Goal: Information Seeking & Learning: Compare options

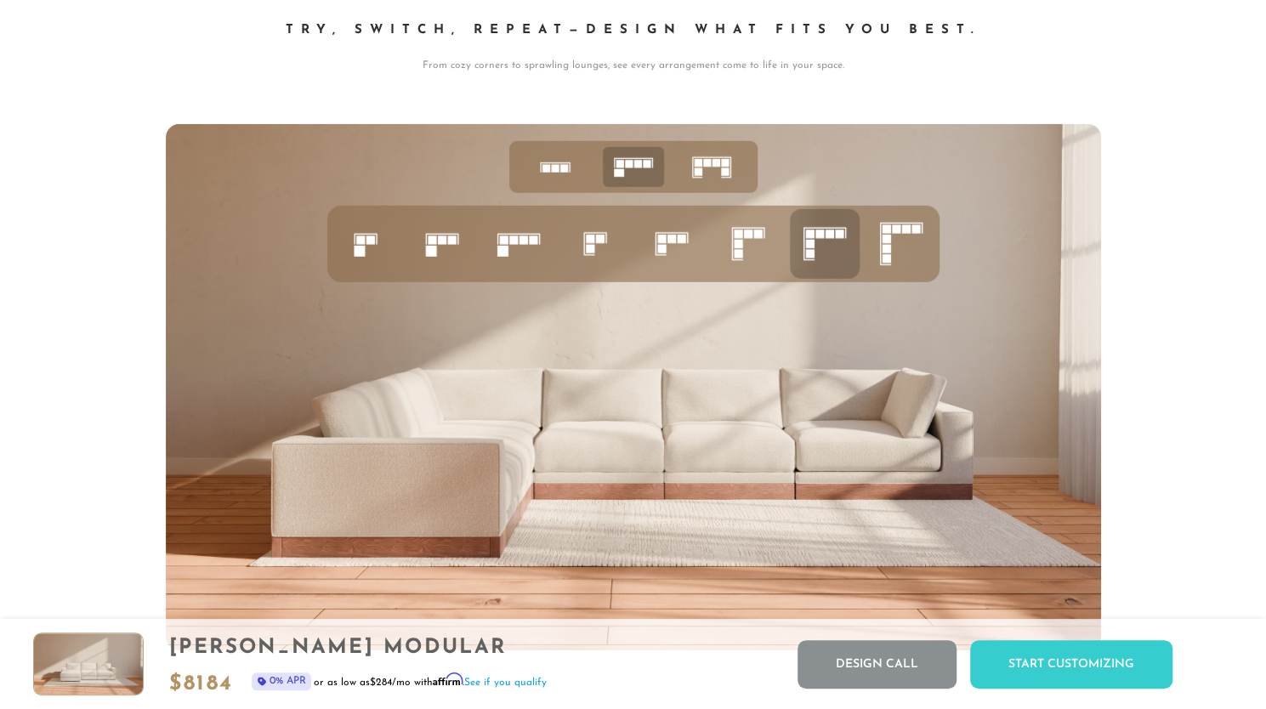
scroll to position [6624, 0]
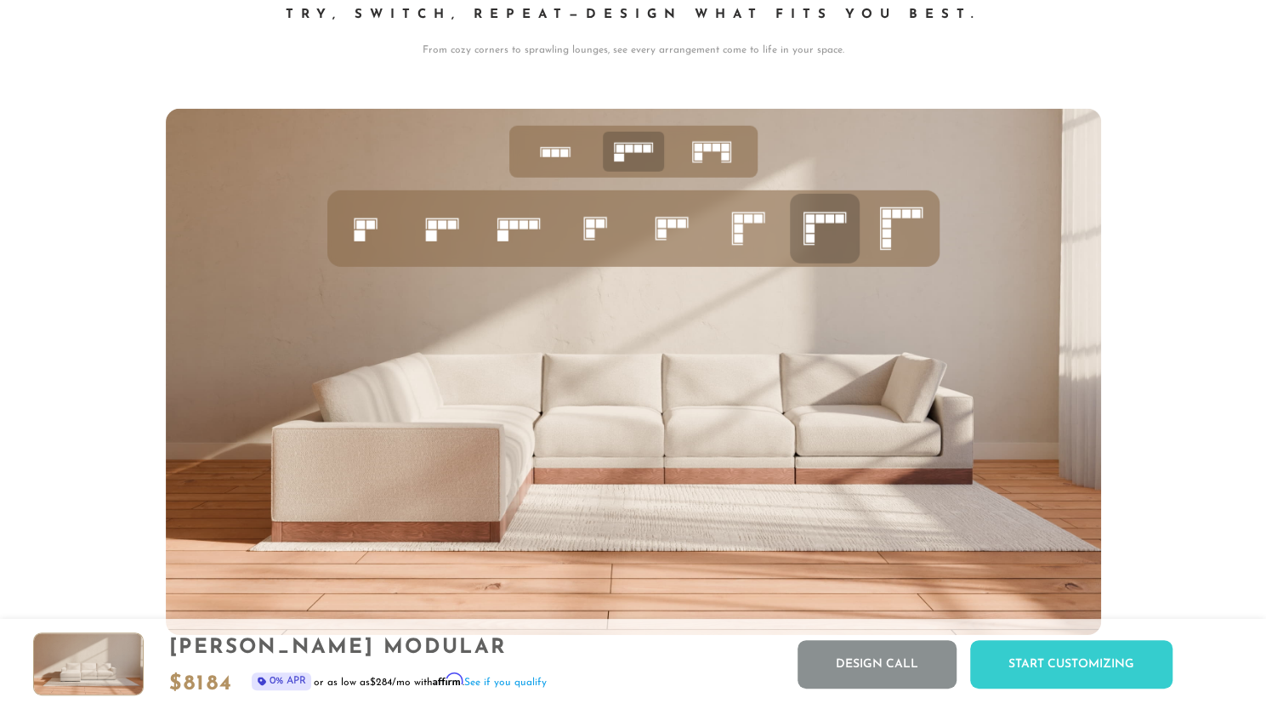
click at [710, 162] on icon at bounding box center [711, 152] width 53 height 53
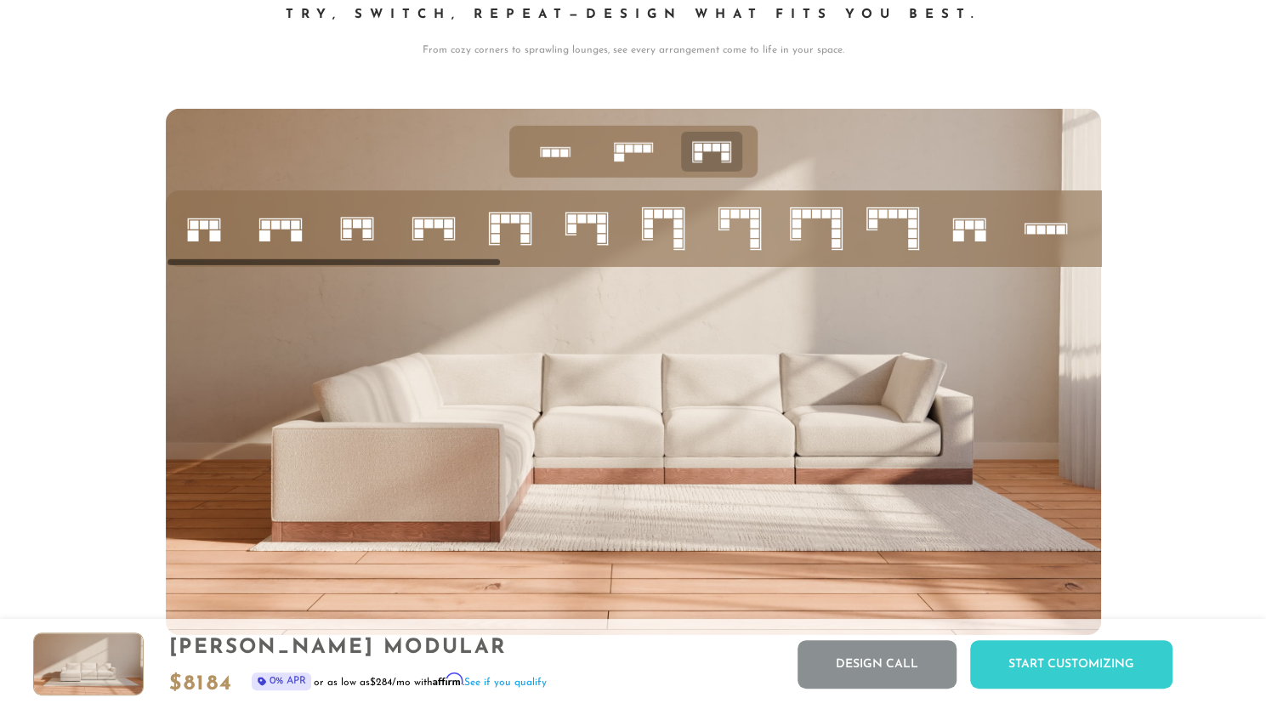
click at [603, 231] on rect at bounding box center [601, 228] width 9 height 9
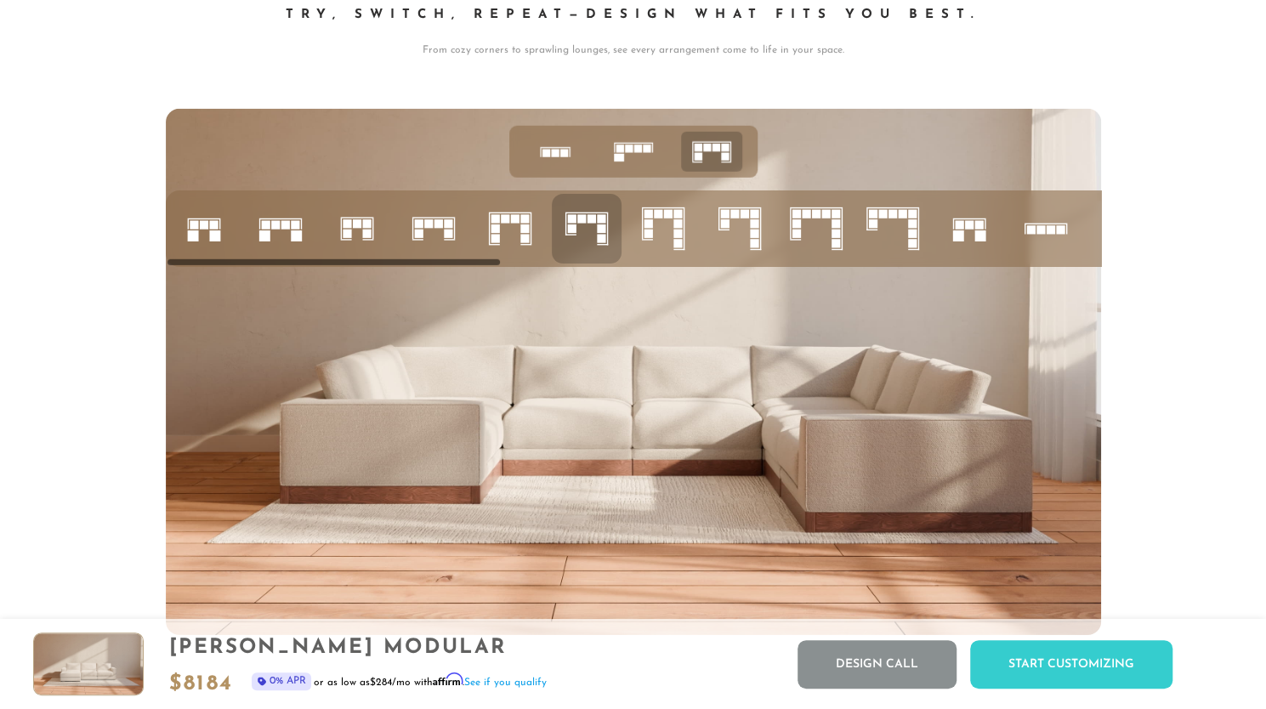
click at [630, 160] on icon at bounding box center [633, 152] width 53 height 53
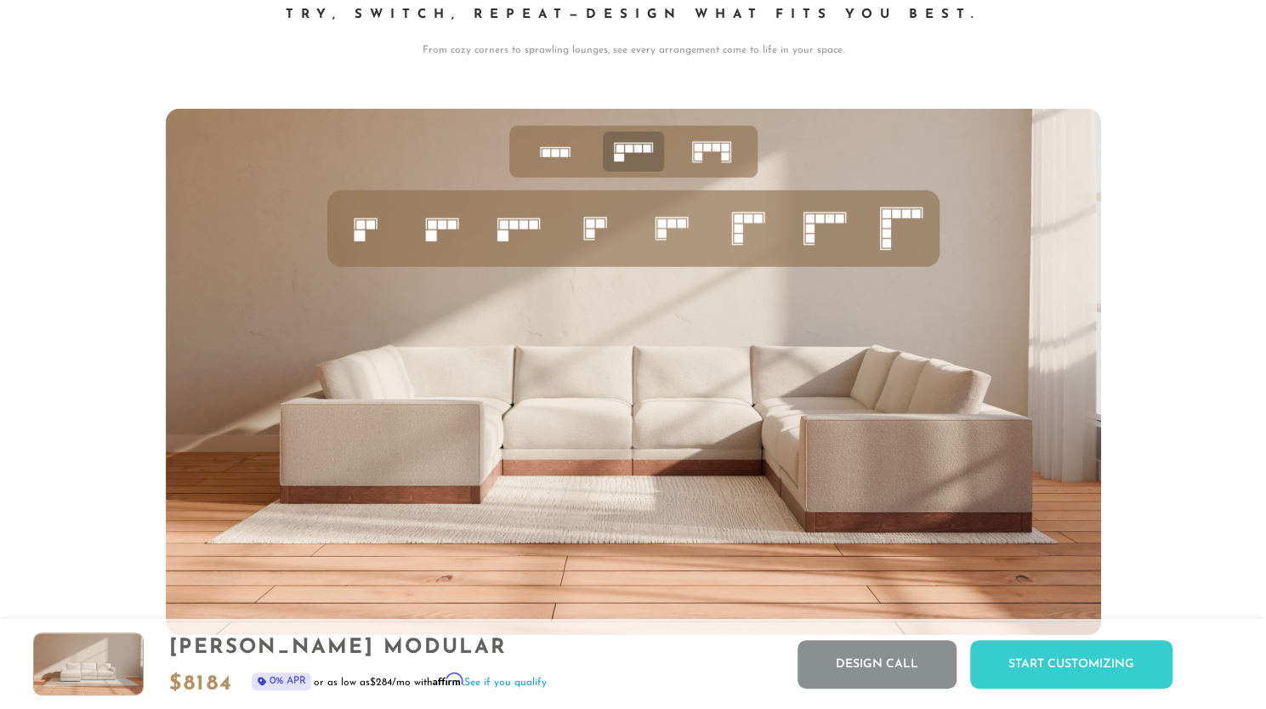
click at [740, 224] on rect at bounding box center [738, 219] width 9 height 9
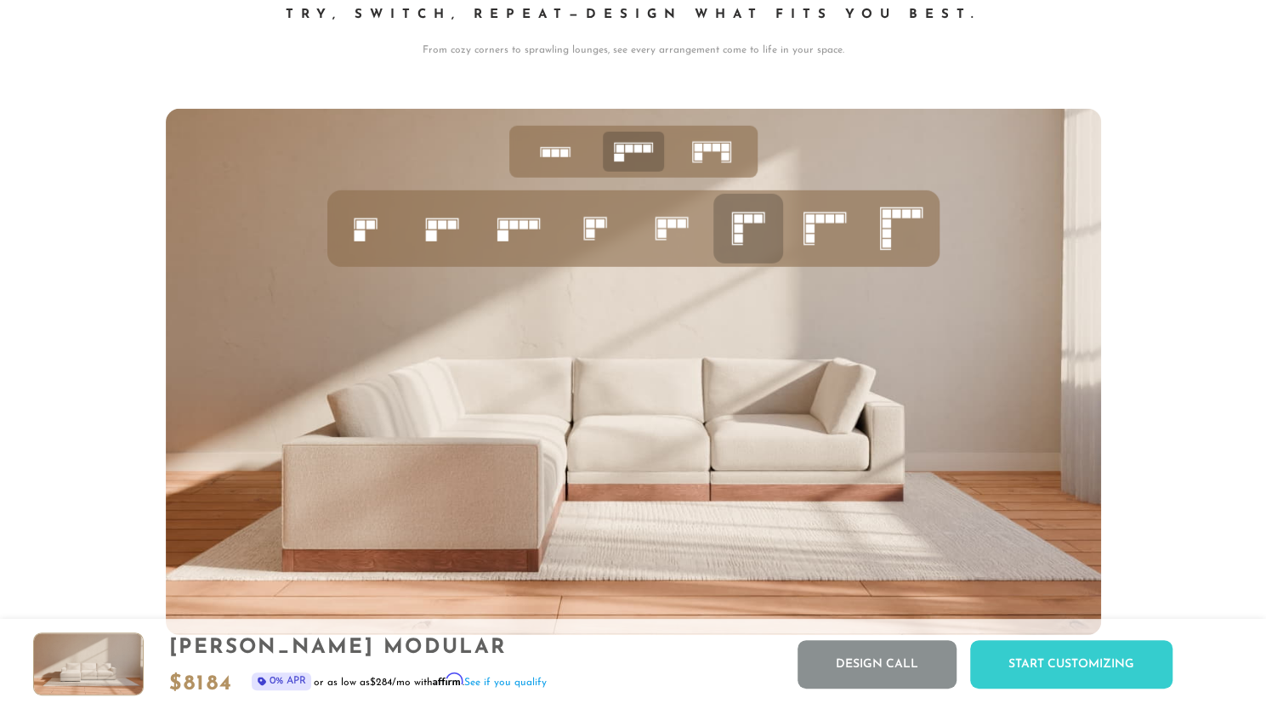
click at [718, 143] on icon at bounding box center [711, 152] width 53 height 53
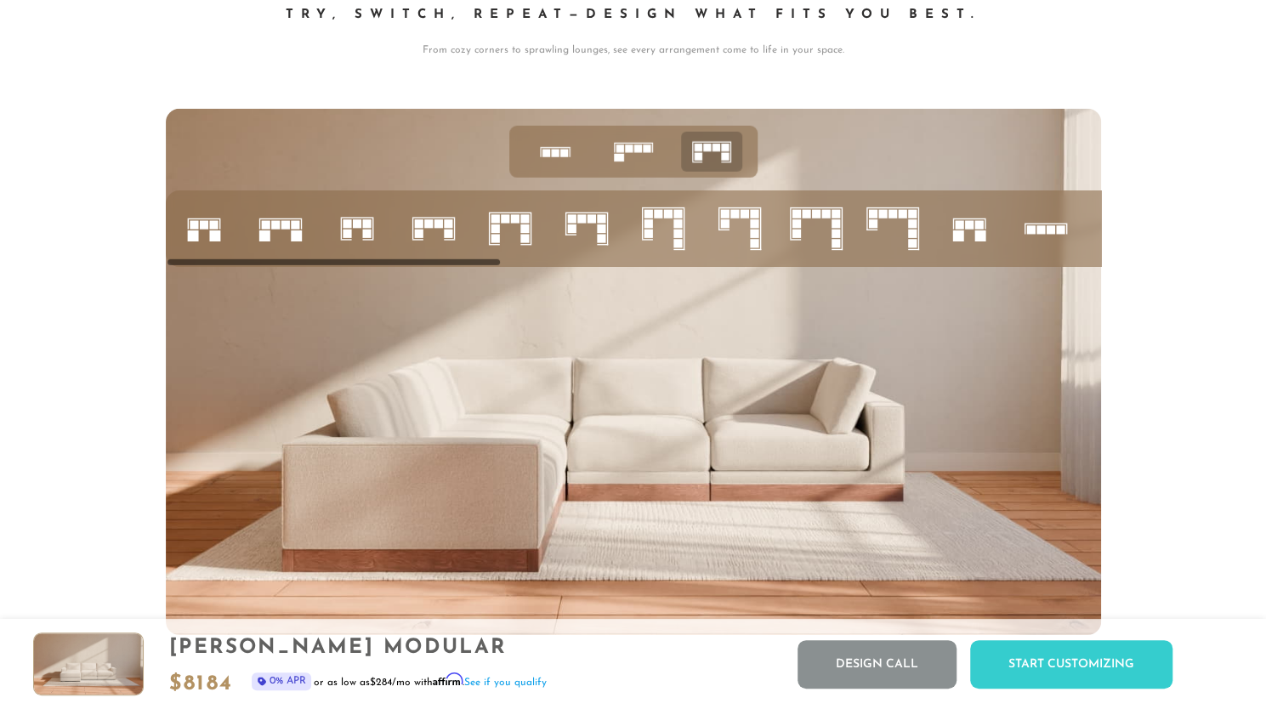
drag, startPoint x: 1039, startPoint y: 235, endPoint x: 844, endPoint y: 234, distance: 195.6
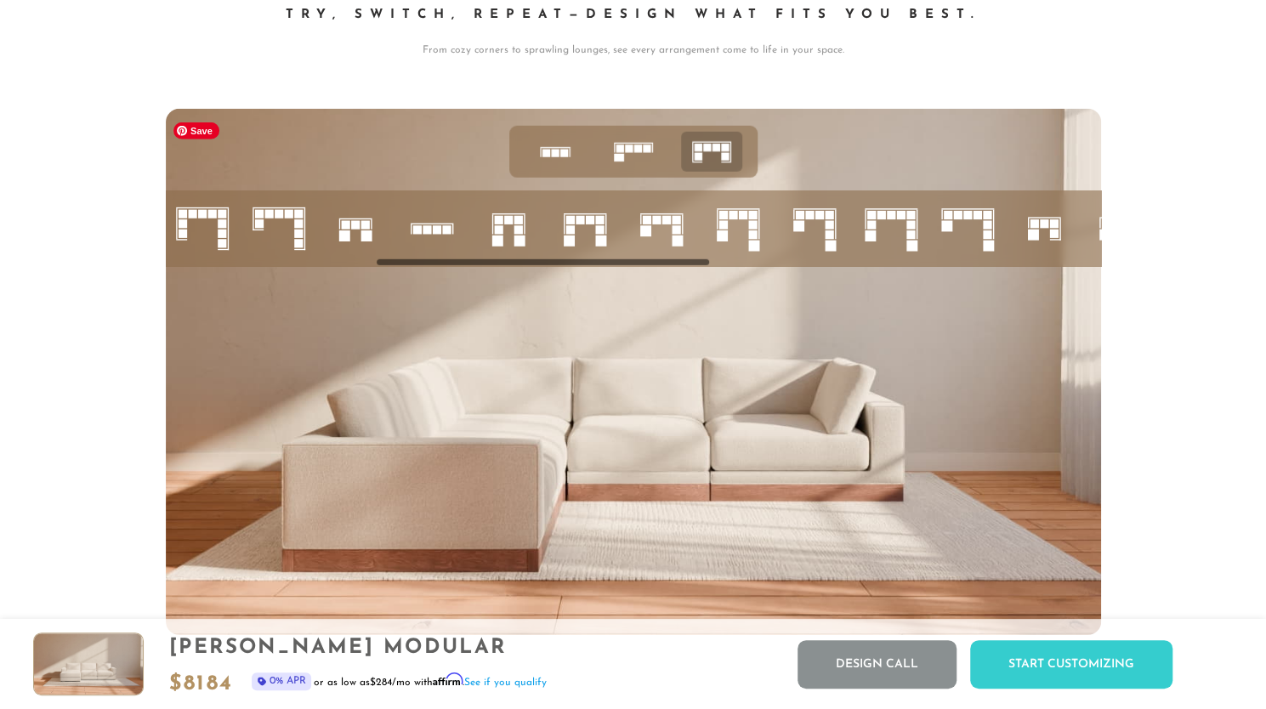
scroll to position [0, 628]
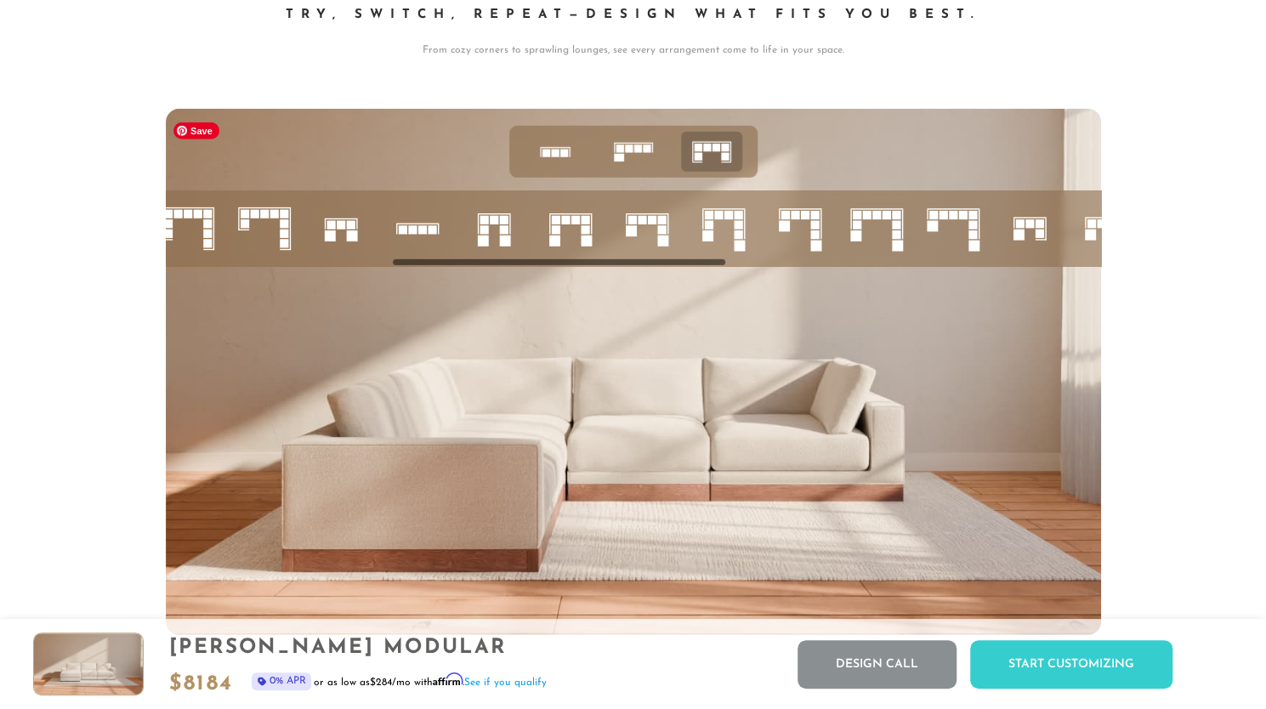
drag, startPoint x: 483, startPoint y: 265, endPoint x: 709, endPoint y: 282, distance: 226.8
click at [709, 282] on div at bounding box center [633, 372] width 935 height 526
click at [573, 230] on icon at bounding box center [571, 229] width 58 height 58
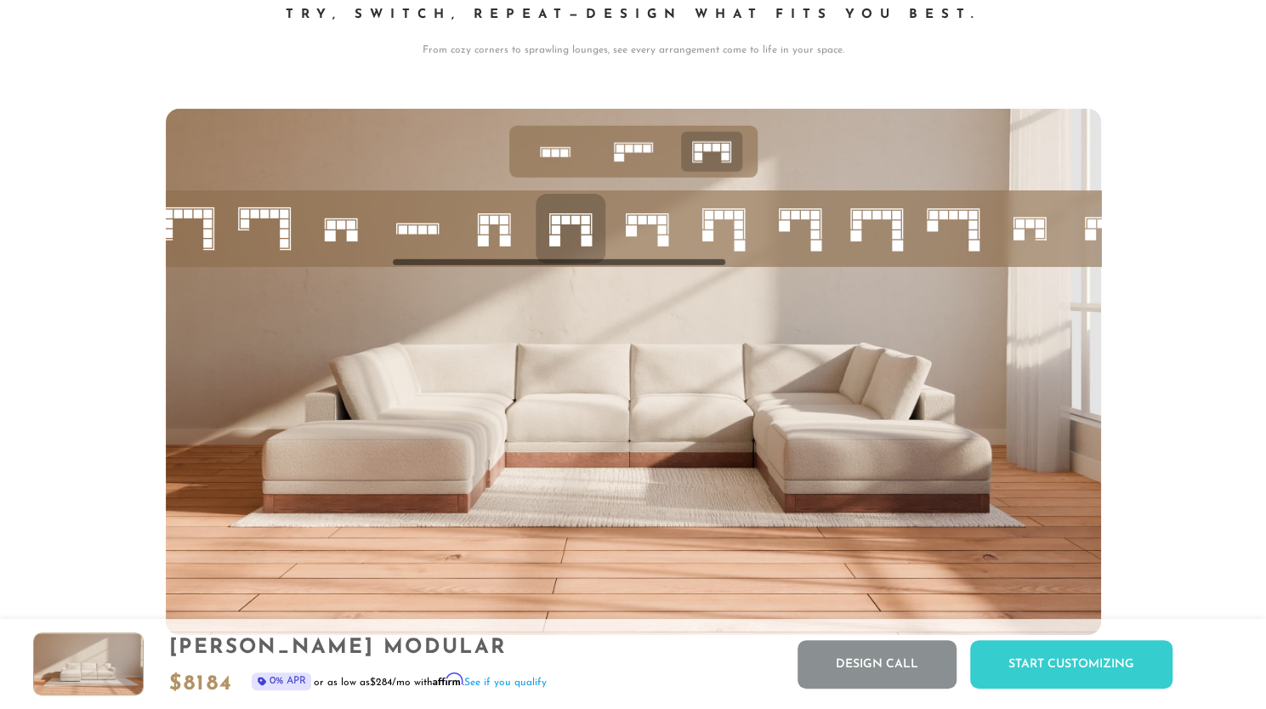
click at [656, 230] on icon at bounding box center [647, 229] width 58 height 58
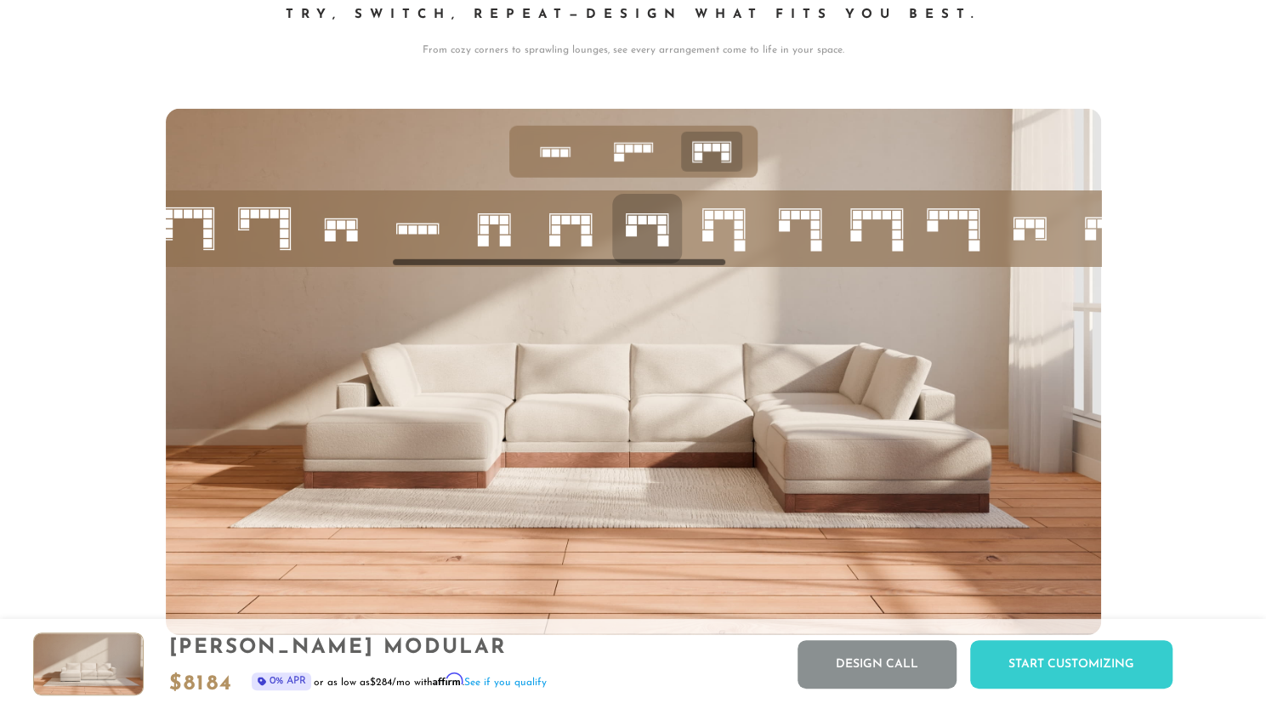
click at [741, 234] on icon at bounding box center [724, 229] width 58 height 58
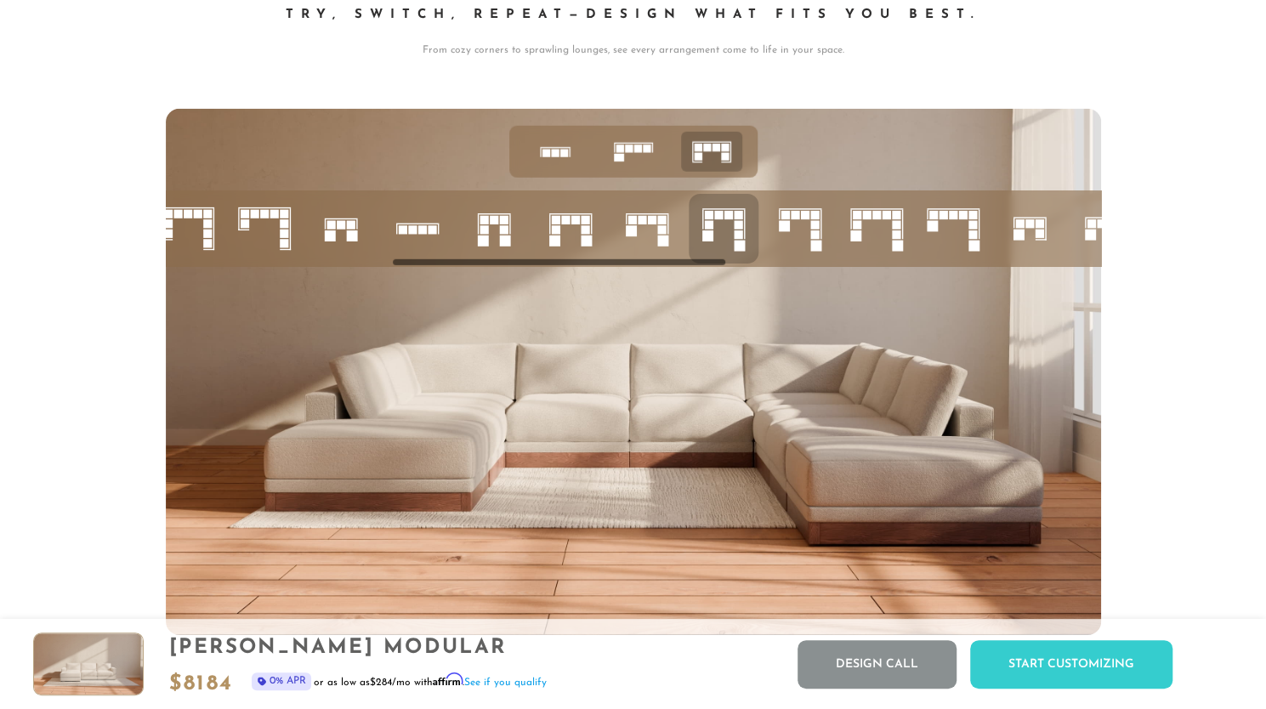
click at [505, 232] on rect at bounding box center [503, 230] width 9 height 9
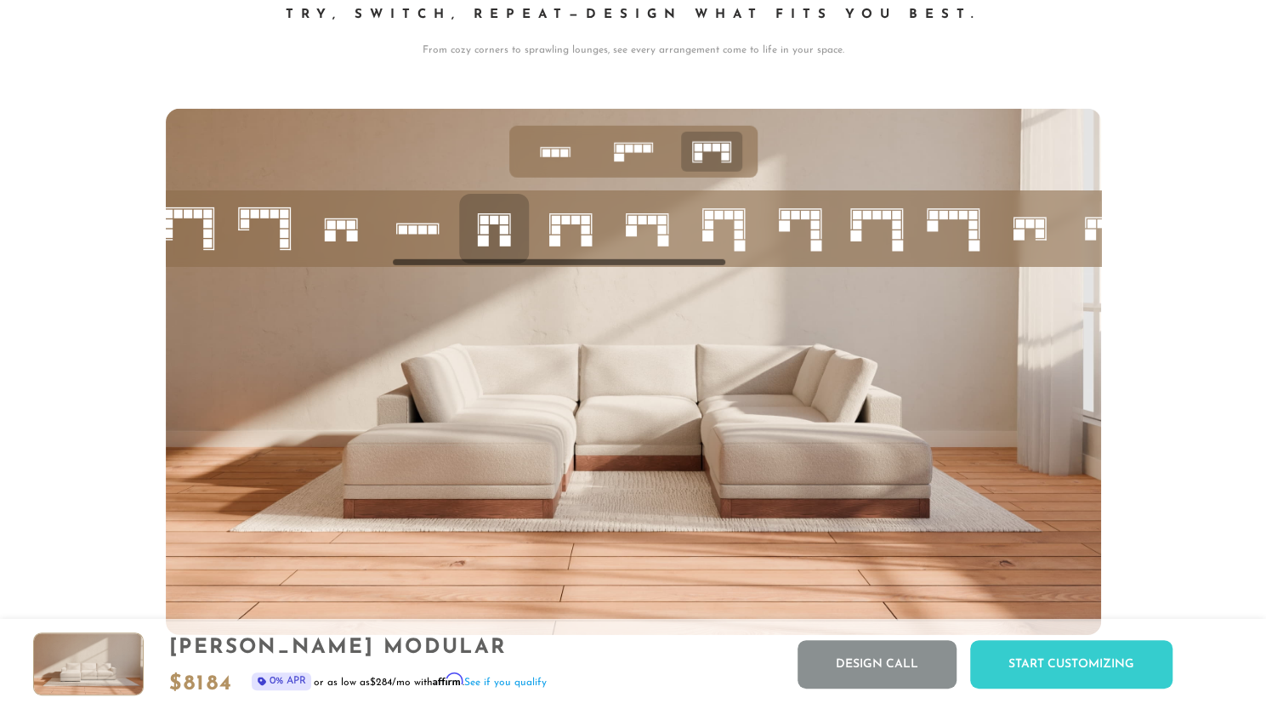
click at [640, 242] on icon at bounding box center [647, 229] width 58 height 58
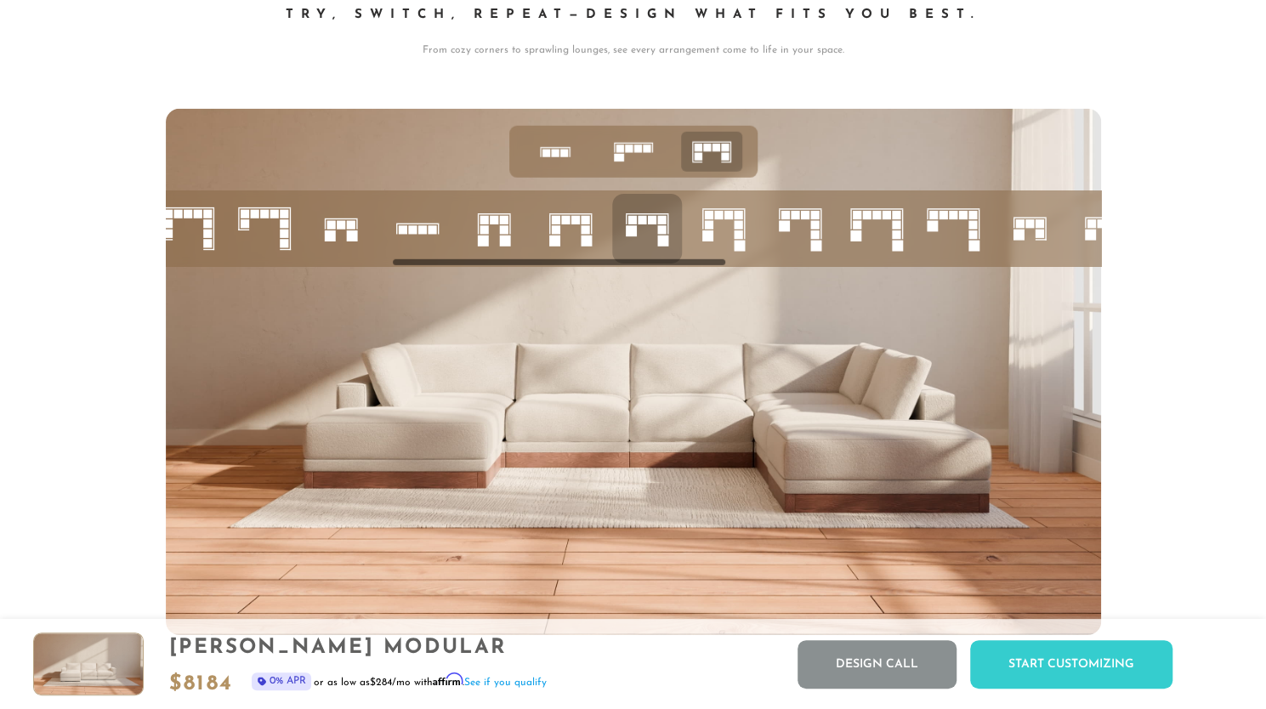
click at [492, 242] on icon at bounding box center [494, 229] width 58 height 58
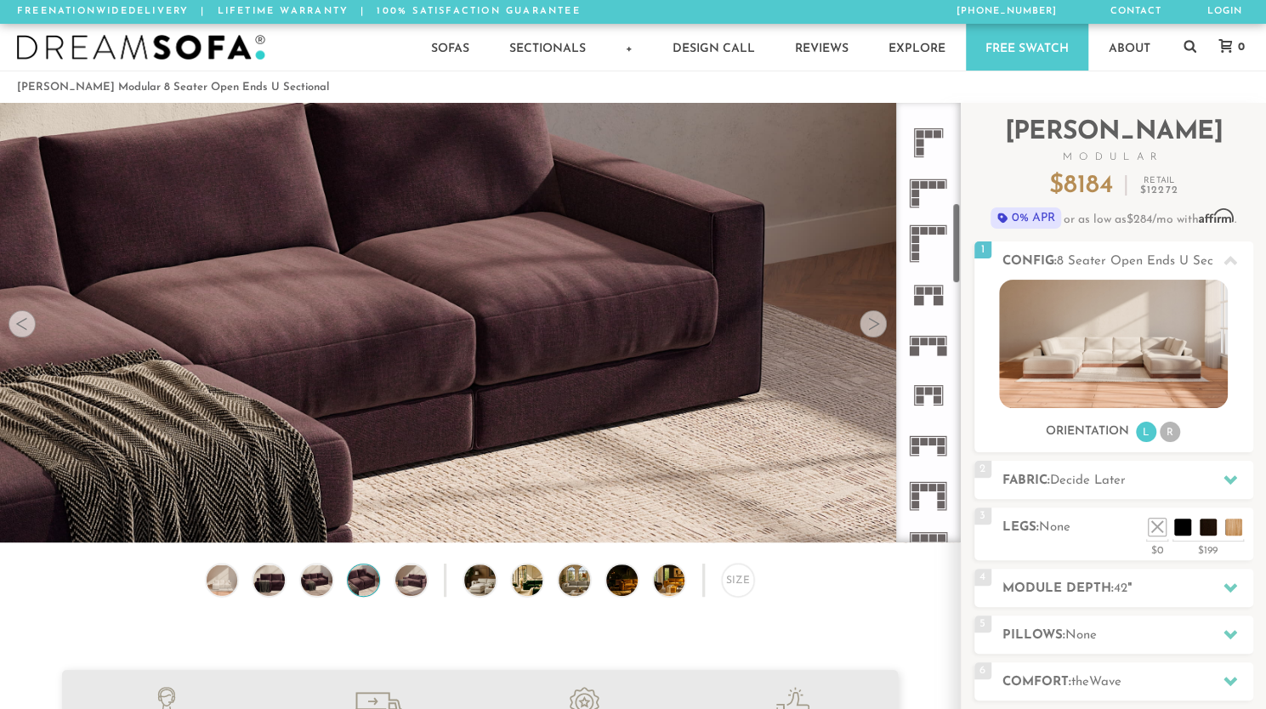
scroll to position [565, 0]
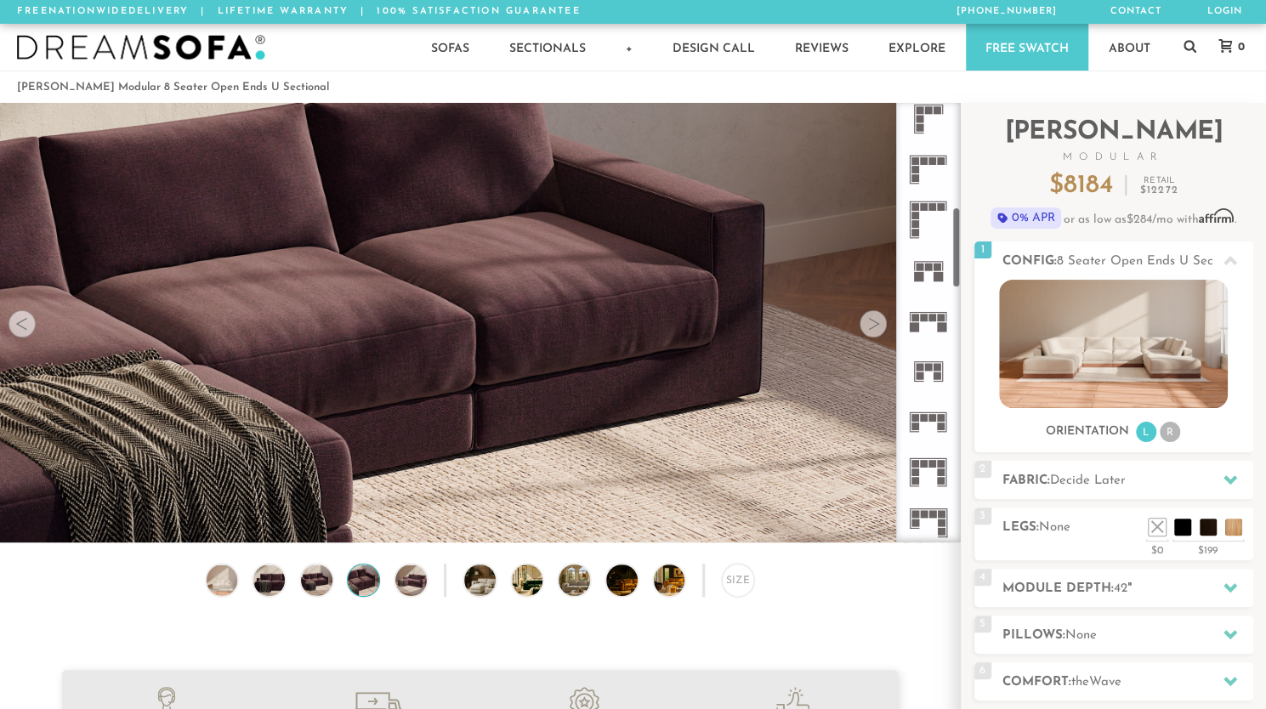
drag, startPoint x: 956, startPoint y: 319, endPoint x: 946, endPoint y: 234, distance: 85.6
click at [946, 234] on div at bounding box center [928, 323] width 65 height 440
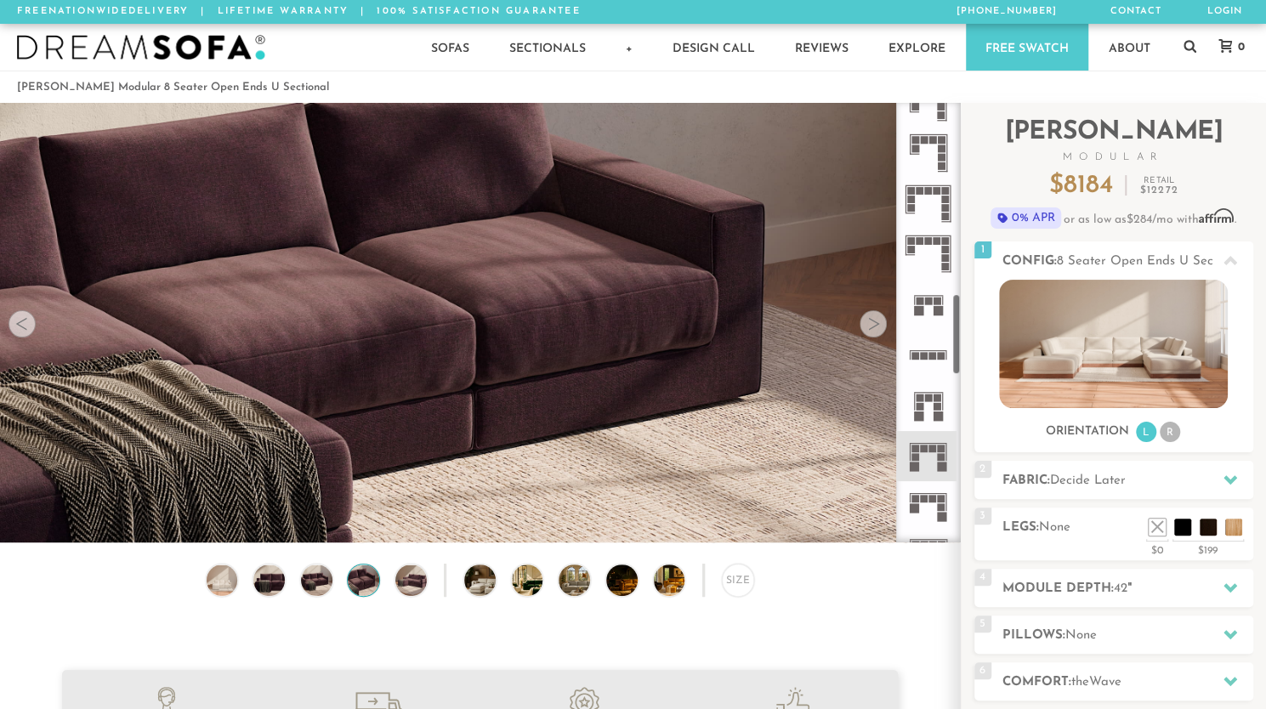
scroll to position [1045, 0]
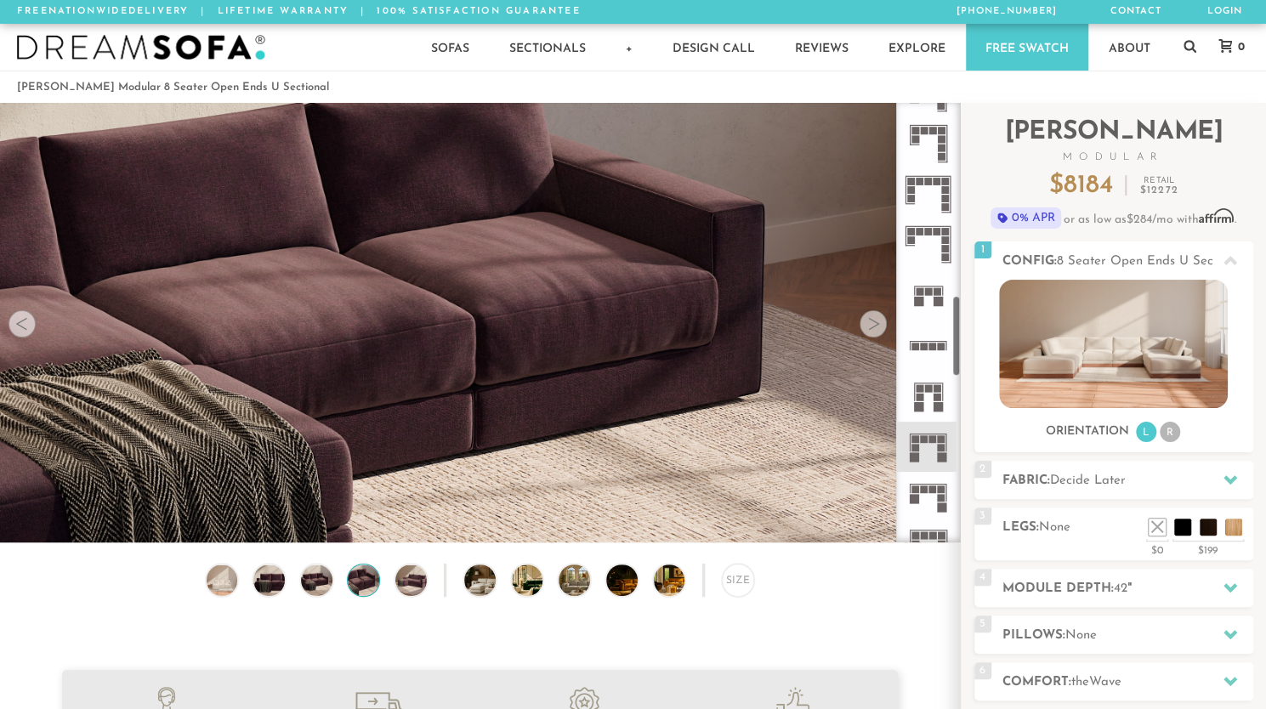
drag, startPoint x: 957, startPoint y: 259, endPoint x: 953, endPoint y: 348, distance: 88.5
click at [953, 348] on div at bounding box center [928, 323] width 65 height 440
click at [932, 385] on rect at bounding box center [929, 388] width 8 height 8
